Goal: Task Accomplishment & Management: Use online tool/utility

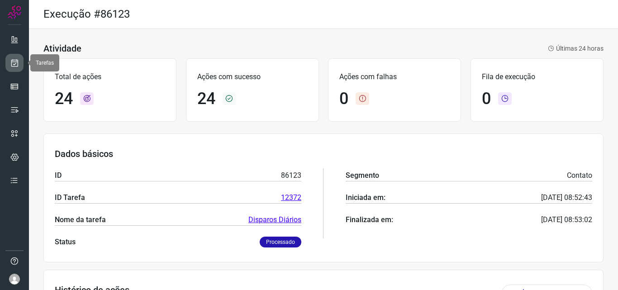
click at [17, 61] on icon at bounding box center [15, 62] width 10 height 9
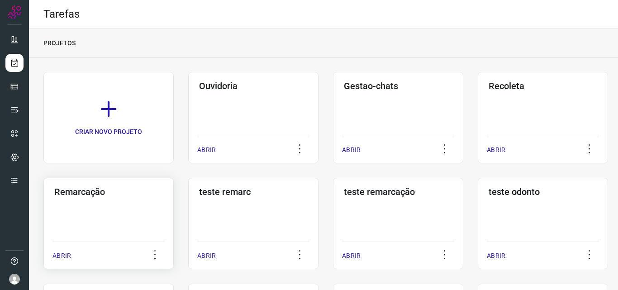
click at [113, 197] on div "Remarcação ABRIR" at bounding box center [108, 223] width 130 height 91
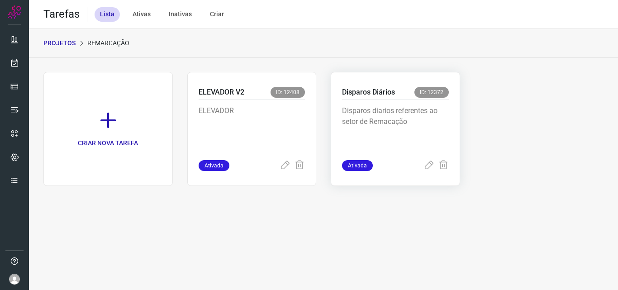
click at [378, 116] on p "Disparos diarios referentes ao setor de Remacação" at bounding box center [395, 127] width 107 height 45
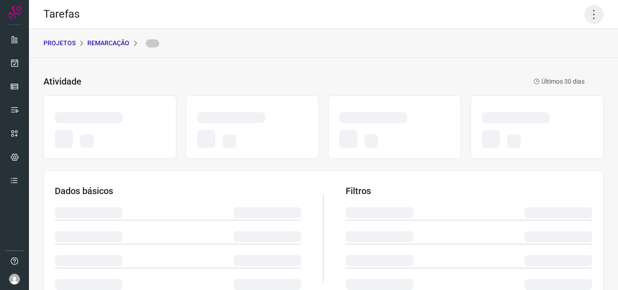
click at [585, 17] on icon at bounding box center [594, 14] width 19 height 19
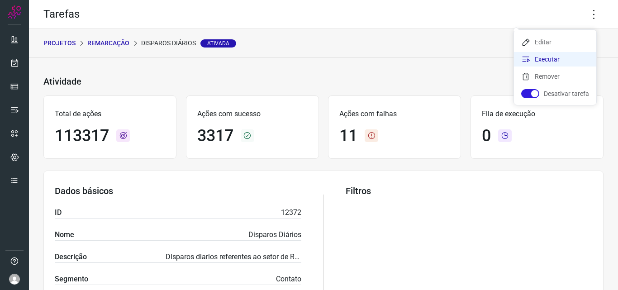
click at [566, 62] on li "Executar" at bounding box center [555, 59] width 82 height 14
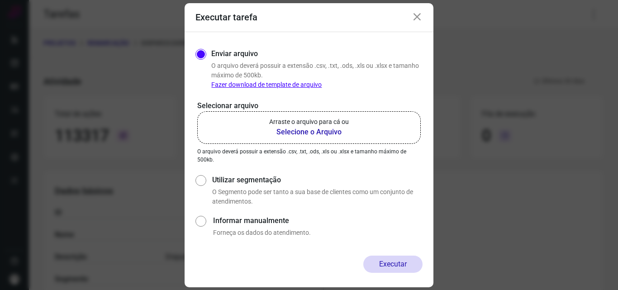
click at [312, 133] on b "Selecione o Arquivo" at bounding box center [309, 132] width 80 height 11
click at [0, 0] on input "Arraste o arquivo para cá ou Selecione o Arquivo" at bounding box center [0, 0] width 0 height 0
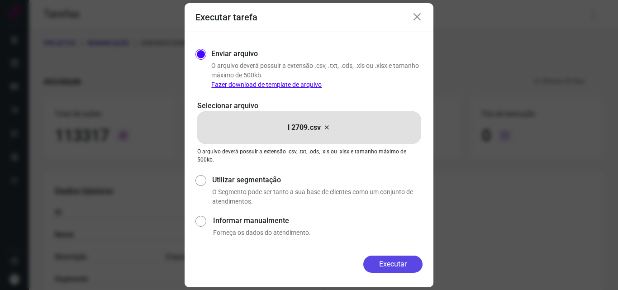
click at [395, 261] on button "Executar" at bounding box center [393, 264] width 59 height 17
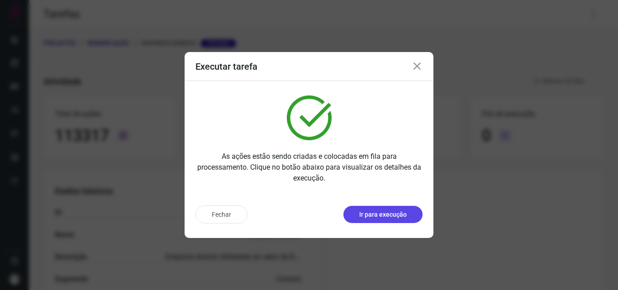
click at [405, 219] on p "Ir para execução" at bounding box center [384, 215] width 48 height 10
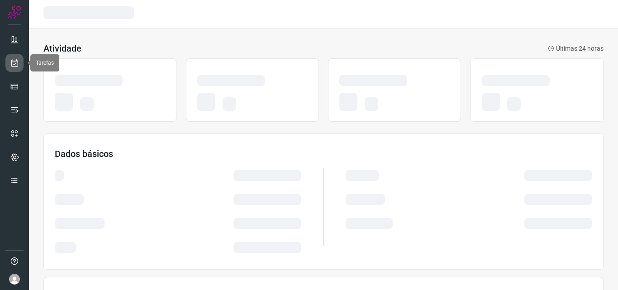
click at [17, 63] on icon at bounding box center [15, 62] width 10 height 9
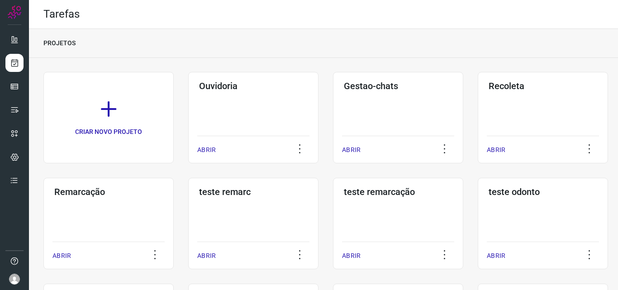
click at [143, 227] on div "Remarcação ABRIR" at bounding box center [108, 223] width 130 height 91
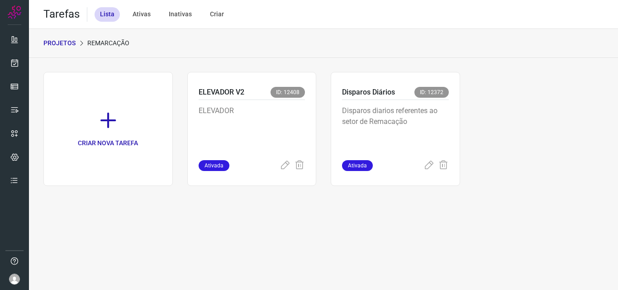
click at [466, 134] on div "CRIAR NOVA TAREFA ELEVADOR V2 ID: 12408 ELEVADOR Ativada Disparos Diários ID: 1…" at bounding box center [323, 129] width 561 height 114
click at [442, 134] on p "Disparos diarios referentes ao setor de Remacação" at bounding box center [395, 127] width 107 height 45
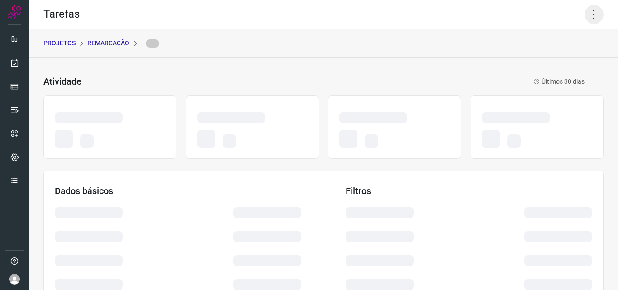
click at [595, 14] on icon at bounding box center [594, 14] width 19 height 19
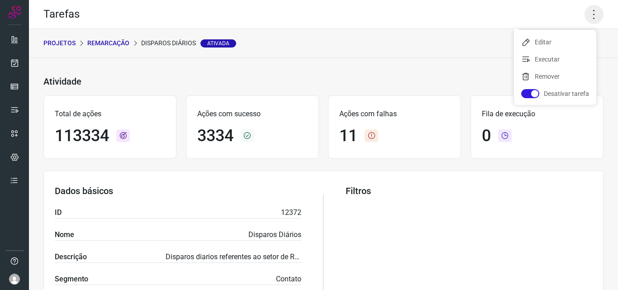
click at [586, 16] on icon at bounding box center [594, 14] width 19 height 19
click at [561, 57] on li "Executar" at bounding box center [555, 59] width 82 height 14
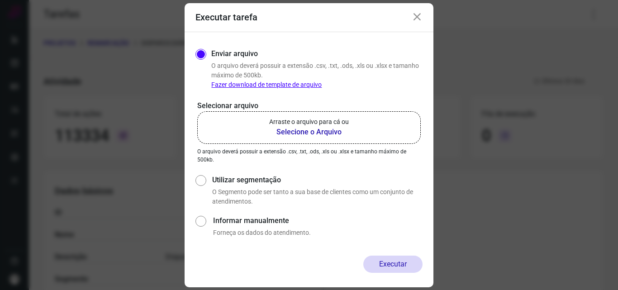
click at [336, 122] on p "Arraste o arquivo para cá ou" at bounding box center [309, 122] width 80 height 10
click at [0, 0] on input "Arraste o arquivo para cá ou Selecione o Arquivo" at bounding box center [0, 0] width 0 height 0
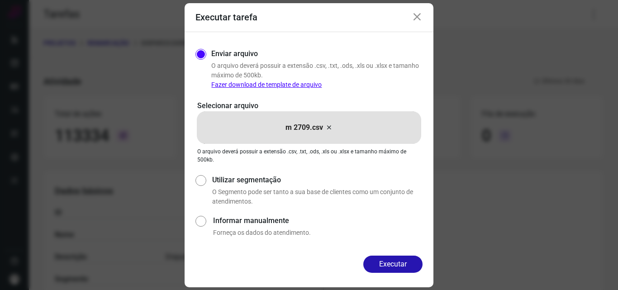
click at [373, 254] on div "Enviar arquivo O arquivo deverá possuir a extensão .csv, .txt, .ods, .xls ou .x…" at bounding box center [309, 144] width 249 height 224
click at [378, 262] on button "Executar" at bounding box center [393, 264] width 59 height 17
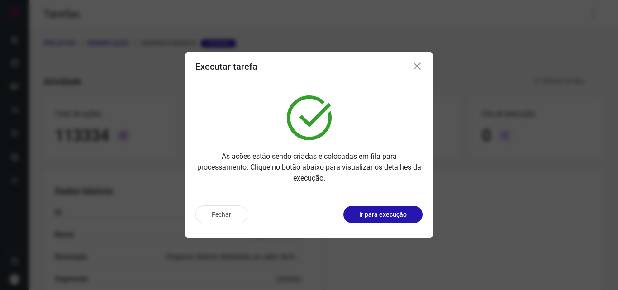
click at [380, 221] on button "Ir para execução" at bounding box center [383, 214] width 79 height 17
